Goal: Task Accomplishment & Management: Complete application form

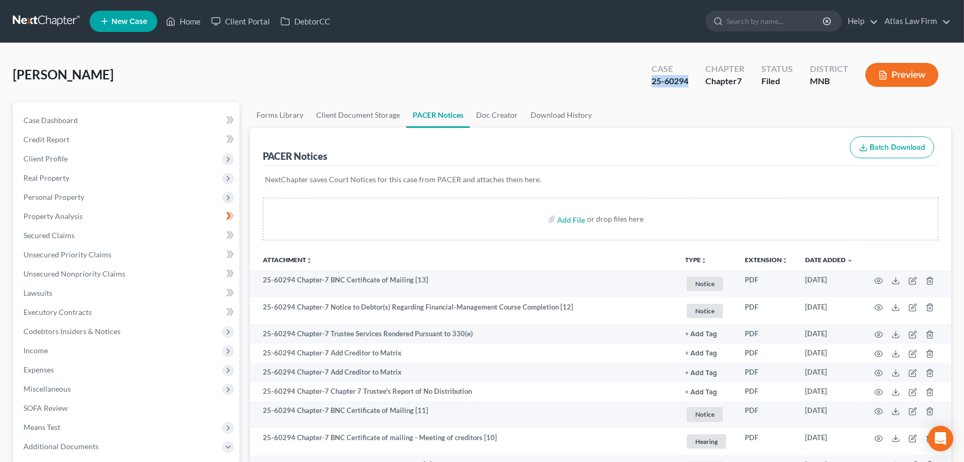
drag, startPoint x: 0, startPoint y: 0, endPoint x: 43, endPoint y: 23, distance: 48.4
click at [43, 23] on link at bounding box center [47, 21] width 68 height 19
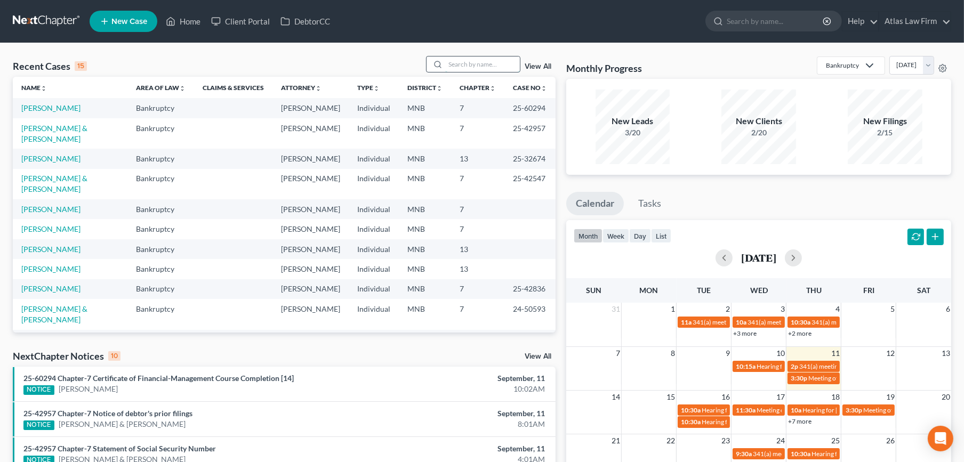
click at [486, 65] on input "search" at bounding box center [482, 64] width 75 height 15
type input "yang"
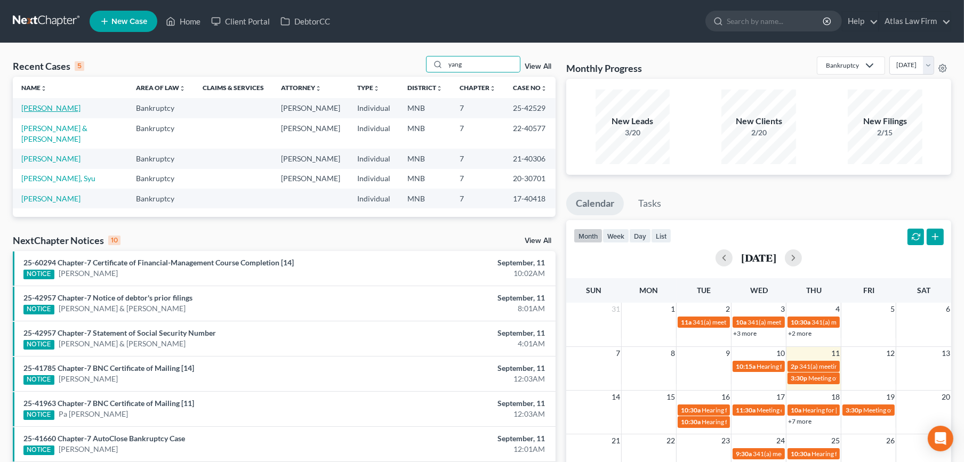
click at [42, 109] on link "[PERSON_NAME]" at bounding box center [50, 107] width 59 height 9
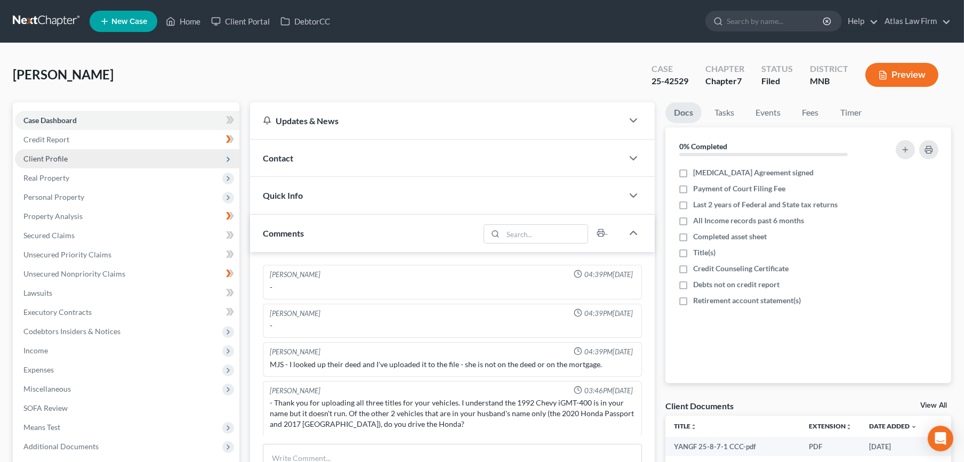
scroll to position [149, 0]
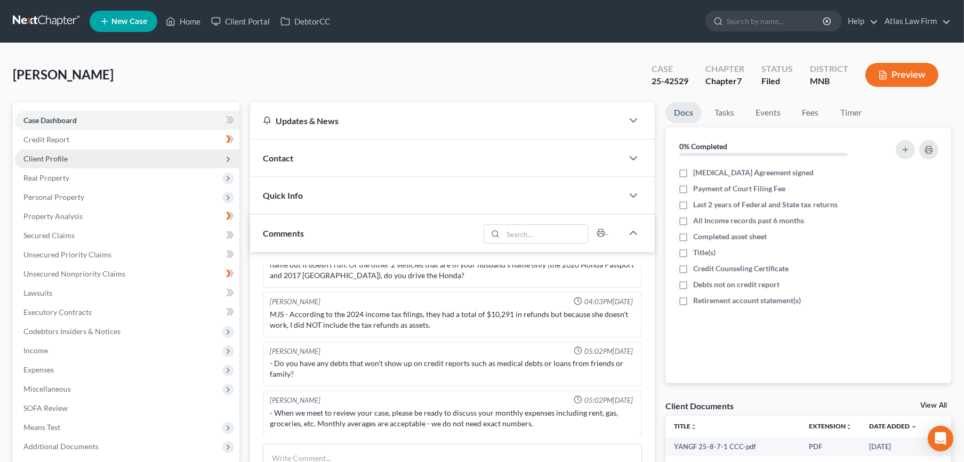
click at [59, 150] on span "Client Profile" at bounding box center [127, 158] width 224 height 19
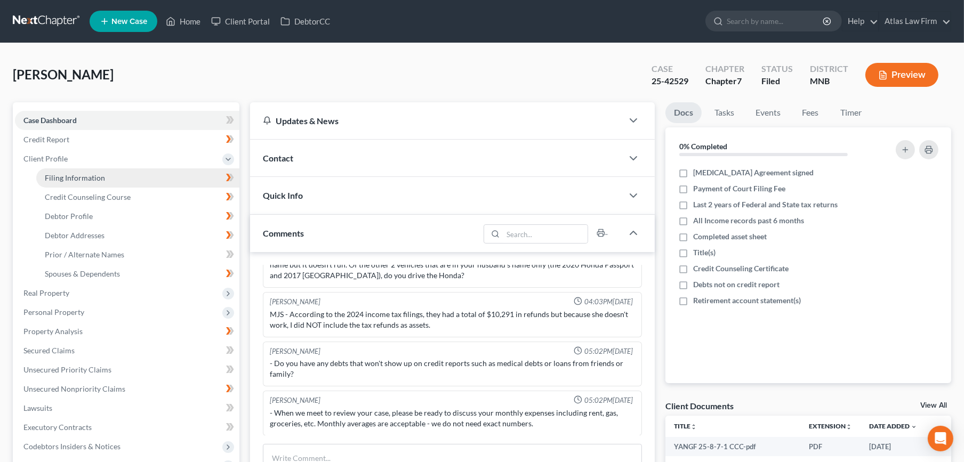
click at [61, 169] on link "Filing Information" at bounding box center [137, 178] width 203 height 19
select select "1"
select select "0"
